Goal: Navigation & Orientation: Find specific page/section

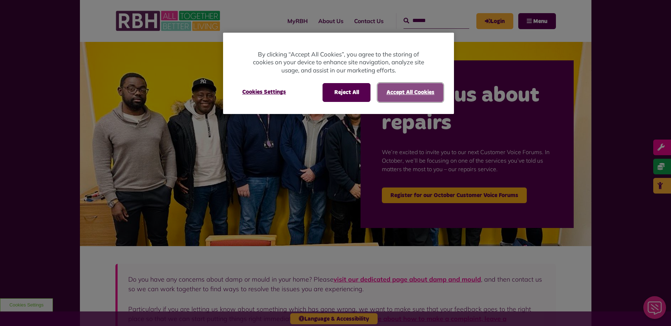
click at [408, 90] on button "Accept All Cookies" at bounding box center [411, 92] width 66 height 18
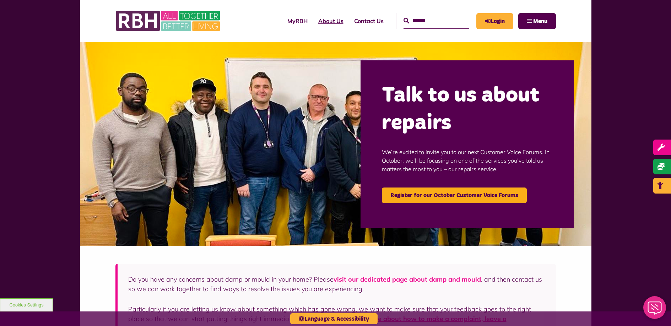
click at [323, 23] on link "About Us" at bounding box center [331, 20] width 36 height 19
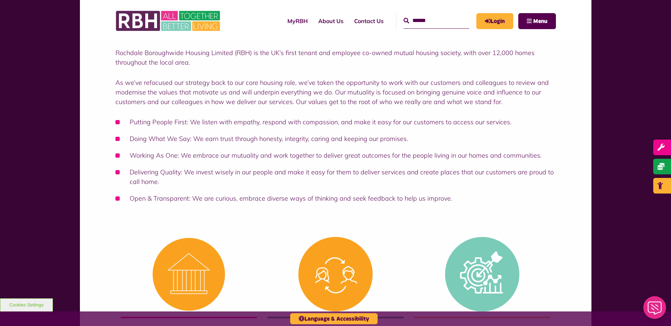
scroll to position [38, 0]
